Goal: Information Seeking & Learning: Learn about a topic

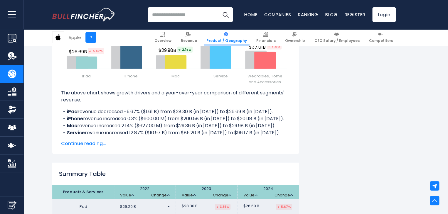
scroll to position [814, 0]
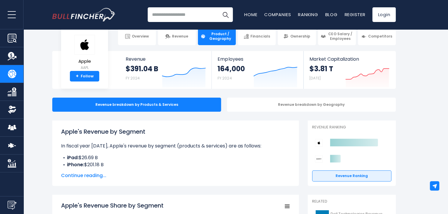
scroll to position [0, 0]
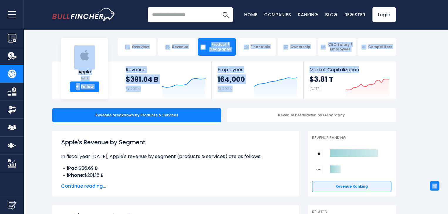
drag, startPoint x: 446, startPoint y: 4, endPoint x: 449, endPoint y: 16, distance: 12.0
click at [447, 16] on html "Overview Revenue Product / Geography" at bounding box center [224, 107] width 448 height 214
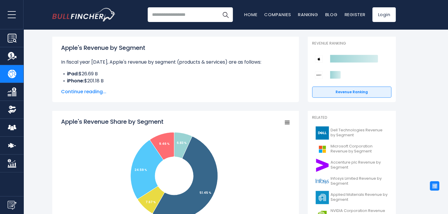
scroll to position [102, 0]
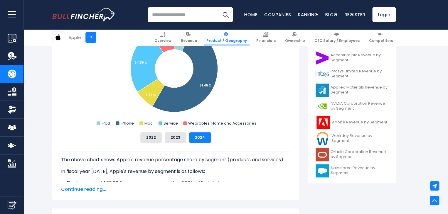
scroll to position [206, 0]
